Goal: Communication & Community: Answer question/provide support

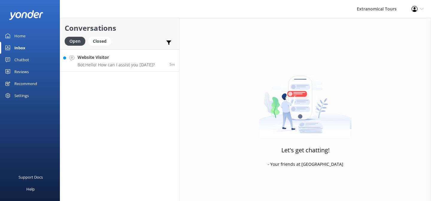
click at [110, 61] on div "Website Visitor Bot: Hello! How can I assist you [DATE]?" at bounding box center [116, 60] width 77 height 13
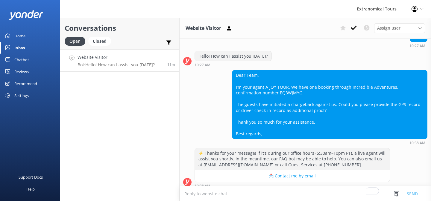
scroll to position [72, 0]
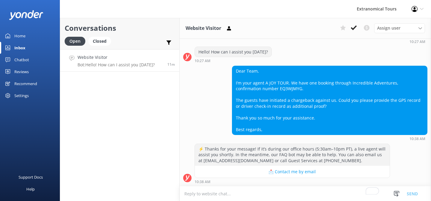
click at [266, 87] on div "Dear Team, I’m your agent A JOY TOUR. We have one booking through Incredible Ad…" at bounding box center [329, 100] width 195 height 69
copy div "EQ3WJMYG"
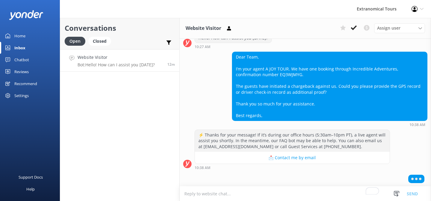
click at [230, 166] on div "10:38 AM" at bounding box center [292, 168] width 195 height 4
click at [218, 194] on textarea "To enrich screen reader interactions, please activate Accessibility in Grammarl…" at bounding box center [305, 194] width 251 height 15
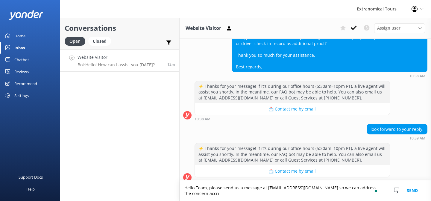
scroll to position [140, 0]
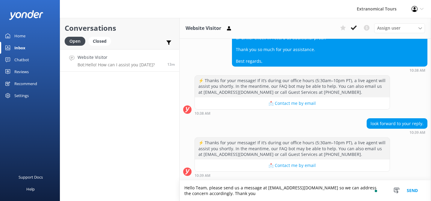
type textarea "Hello Team, please send us a message at [EMAIL_ADDRESS][DOMAIN_NAME] so we can …"
click at [409, 191] on button "Send" at bounding box center [412, 191] width 22 height 21
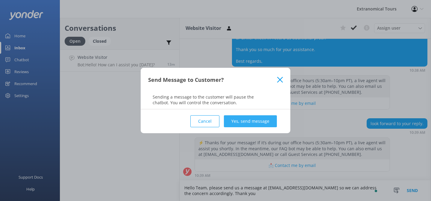
click at [265, 119] on button "Yes, send message" at bounding box center [250, 122] width 53 height 12
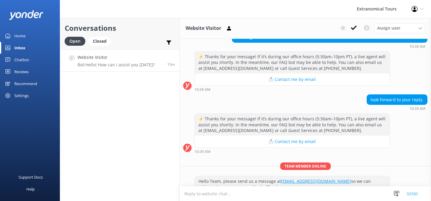
scroll to position [179, 0]
